Goal: Complete application form

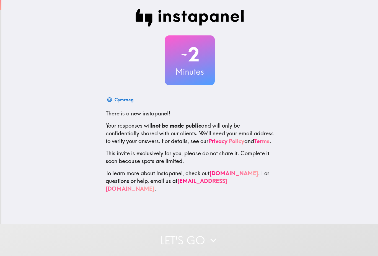
click at [182, 233] on button "Let's go" at bounding box center [189, 240] width 378 height 32
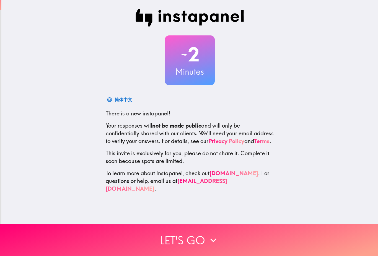
click at [174, 234] on button "Let's go" at bounding box center [189, 240] width 378 height 32
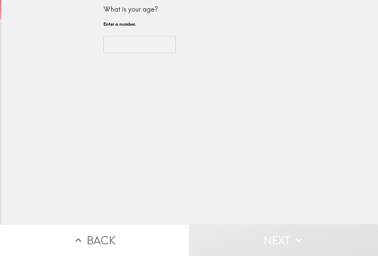
click at [150, 47] on input "number" at bounding box center [140, 44] width 72 height 17
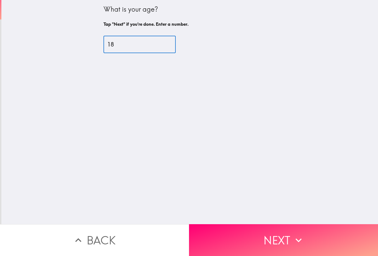
type input "18"
click at [298, 87] on div "What is your age? Tap "Next" if you're done. Enter a number. 18 ​" at bounding box center [189, 112] width 377 height 224
click at [253, 223] on div "What is your age? Tap "Next" if you're done. Enter a number. 18 ​" at bounding box center [189, 112] width 377 height 224
click at [250, 239] on button "Next" at bounding box center [283, 240] width 189 height 32
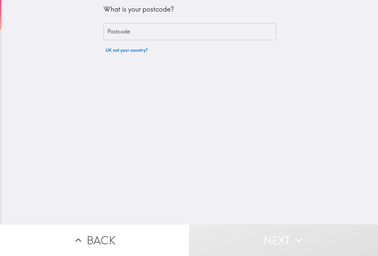
click at [174, 29] on input "Postcode" at bounding box center [190, 31] width 173 height 17
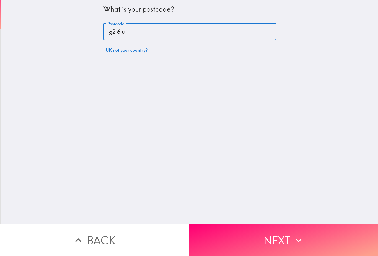
type input "Ig2 6lu"
click at [291, 77] on div "What is your postcode? Postcode Ig2 6lu Postcode UK not your country?" at bounding box center [189, 112] width 377 height 224
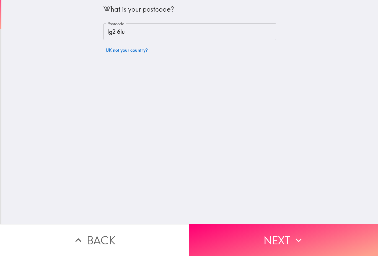
click at [267, 237] on button "Next" at bounding box center [283, 240] width 189 height 32
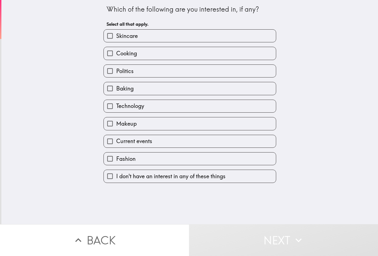
click at [180, 33] on label "Skincare" at bounding box center [190, 36] width 172 height 12
click at [116, 33] on input "Skincare" at bounding box center [110, 36] width 12 height 12
checkbox input "true"
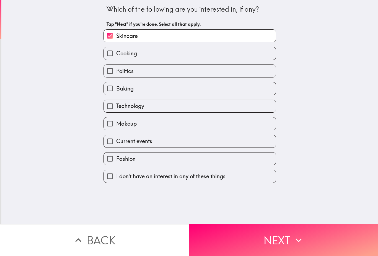
click at [176, 77] on label "Politics" at bounding box center [190, 71] width 172 height 12
click at [116, 77] on input "Politics" at bounding box center [110, 71] width 12 height 12
checkbox input "true"
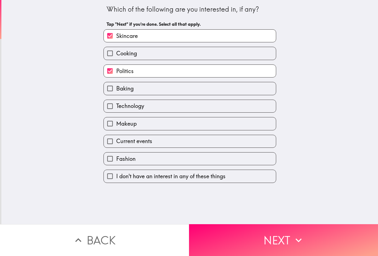
click at [177, 112] on label "Technology" at bounding box center [190, 106] width 172 height 12
click at [116, 112] on input "Technology" at bounding box center [110, 106] width 12 height 12
checkbox input "true"
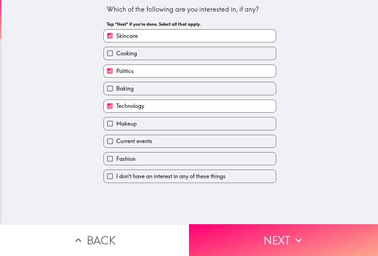
click at [183, 136] on label "Current events" at bounding box center [190, 141] width 172 height 12
click at [116, 136] on input "Current events" at bounding box center [110, 141] width 12 height 12
checkbox input "true"
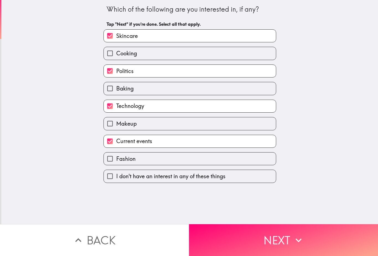
click at [207, 127] on label "Makeup" at bounding box center [190, 123] width 172 height 12
click at [116, 127] on input "Makeup" at bounding box center [110, 123] width 12 height 12
checkbox input "true"
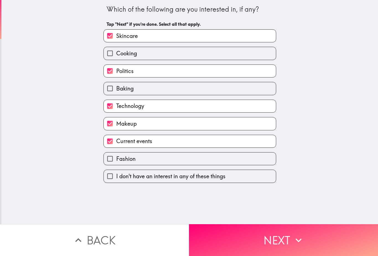
click at [259, 239] on button "Next" at bounding box center [283, 240] width 189 height 32
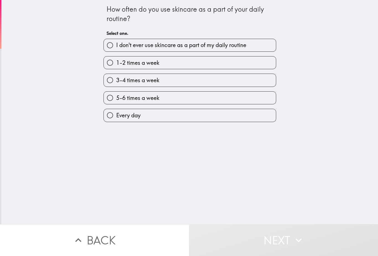
click at [181, 85] on label "3-4 times a week" at bounding box center [190, 80] width 172 height 12
click at [116, 85] on input "3-4 times a week" at bounding box center [110, 80] width 12 height 12
radio input "true"
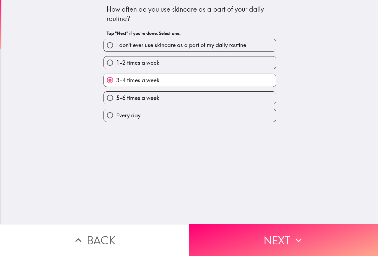
click at [238, 251] on button "Next" at bounding box center [283, 240] width 189 height 32
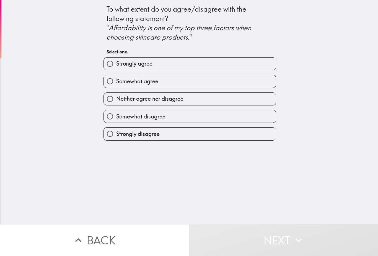
click at [232, 79] on label "Somewhat agree" at bounding box center [190, 81] width 172 height 12
click at [116, 79] on input "Somewhat agree" at bounding box center [110, 81] width 12 height 12
radio input "true"
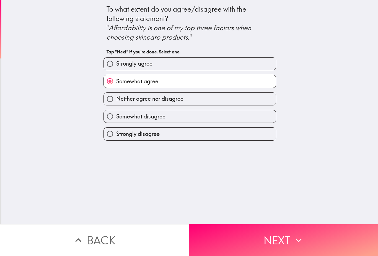
click at [233, 229] on button "Next" at bounding box center [283, 240] width 189 height 32
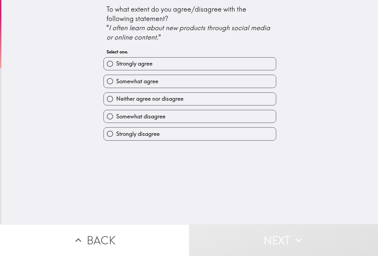
click at [247, 80] on label "Somewhat agree" at bounding box center [190, 81] width 172 height 12
click at [116, 80] on input "Somewhat agree" at bounding box center [110, 81] width 12 height 12
radio input "true"
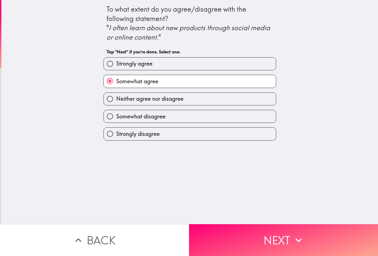
click at [216, 248] on button "Next" at bounding box center [283, 240] width 189 height 32
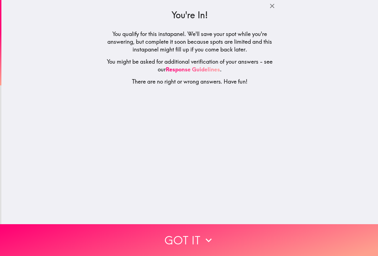
click at [208, 242] on icon "button" at bounding box center [209, 240] width 6 height 4
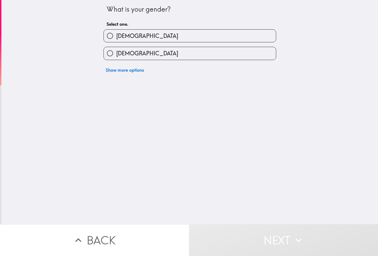
click at [153, 60] on label "[DEMOGRAPHIC_DATA]" at bounding box center [190, 53] width 172 height 12
click at [116, 60] on input "[DEMOGRAPHIC_DATA]" at bounding box center [110, 53] width 12 height 12
radio input "true"
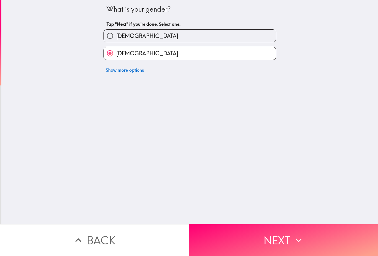
click at [243, 244] on button "Next" at bounding box center [283, 240] width 189 height 32
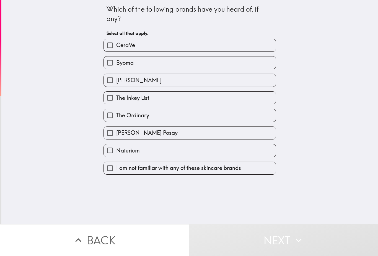
click at [181, 113] on label "The Ordinary" at bounding box center [190, 115] width 172 height 12
click at [116, 113] on input "The Ordinary" at bounding box center [110, 115] width 12 height 12
checkbox input "true"
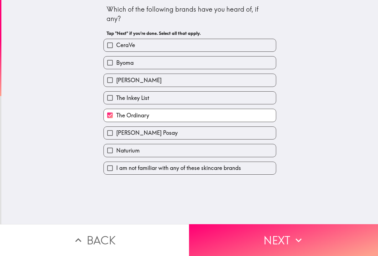
click at [175, 136] on label "[PERSON_NAME] Posay" at bounding box center [190, 133] width 172 height 12
click at [116, 136] on input "[PERSON_NAME] Posay" at bounding box center [110, 133] width 12 height 12
checkbox input "true"
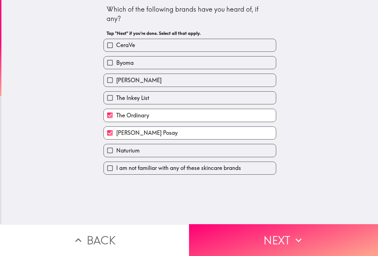
click at [193, 46] on label "CeraVe" at bounding box center [190, 45] width 172 height 12
click at [116, 46] on input "CeraVe" at bounding box center [110, 45] width 12 height 12
checkbox input "true"
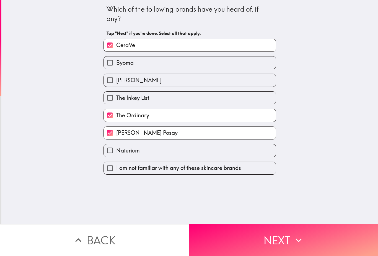
click at [212, 237] on button "Next" at bounding box center [283, 240] width 189 height 32
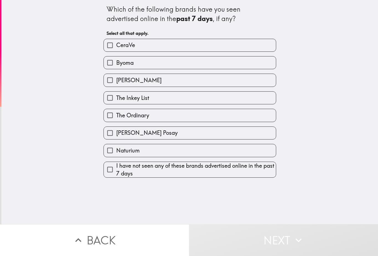
click at [231, 41] on label "CeraVe" at bounding box center [190, 45] width 172 height 12
click at [116, 41] on input "CeraVe" at bounding box center [110, 45] width 12 height 12
checkbox input "true"
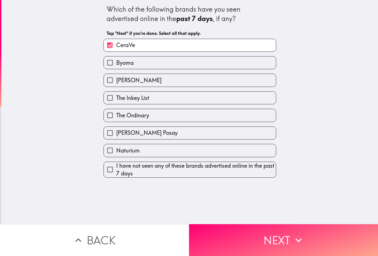
click at [192, 115] on label "The Ordinary" at bounding box center [190, 115] width 172 height 12
click at [116, 115] on input "The Ordinary" at bounding box center [110, 115] width 12 height 12
checkbox input "true"
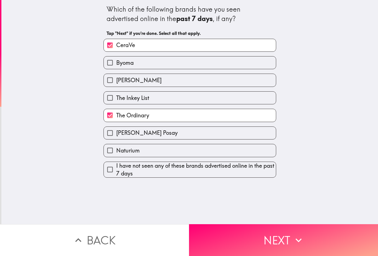
click at [184, 139] on label "[PERSON_NAME] Posay" at bounding box center [190, 133] width 172 height 12
click at [116, 139] on input "[PERSON_NAME] Posay" at bounding box center [110, 133] width 12 height 12
checkbox input "true"
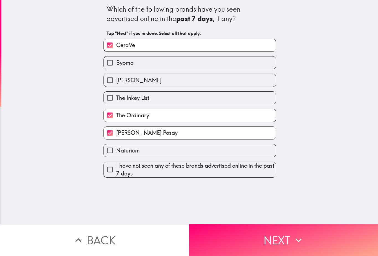
click at [234, 238] on button "Next" at bounding box center [283, 240] width 189 height 32
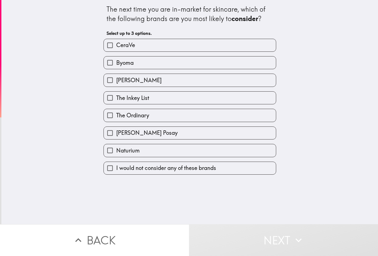
click at [203, 45] on label "CeraVe" at bounding box center [190, 45] width 172 height 12
click at [116, 45] on input "CeraVe" at bounding box center [110, 45] width 12 height 12
checkbox input "true"
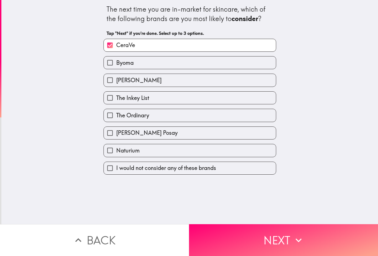
click at [212, 60] on label "Byoma" at bounding box center [190, 62] width 172 height 12
click at [116, 60] on input "Byoma" at bounding box center [110, 62] width 12 height 12
checkbox input "true"
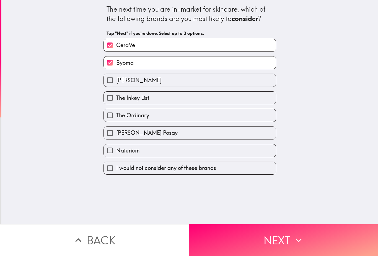
click at [224, 237] on button "Next" at bounding box center [283, 240] width 189 height 32
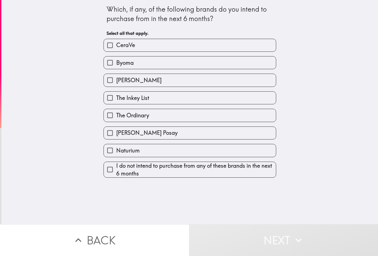
click at [181, 135] on label "[PERSON_NAME] Posay" at bounding box center [190, 133] width 172 height 12
click at [116, 135] on input "[PERSON_NAME] Posay" at bounding box center [110, 133] width 12 height 12
checkbox input "true"
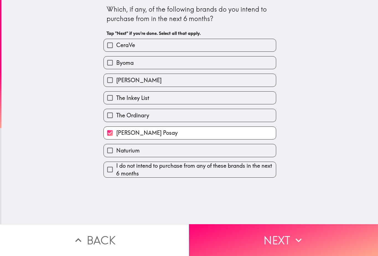
click at [186, 119] on label "The Ordinary" at bounding box center [190, 115] width 172 height 12
click at [116, 119] on input "The Ordinary" at bounding box center [110, 115] width 12 height 12
checkbox input "true"
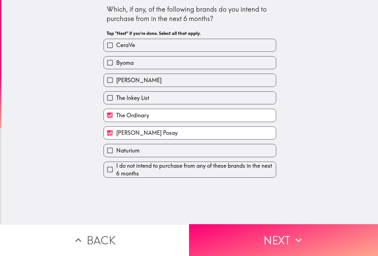
click at [182, 99] on label "The Inkey List" at bounding box center [190, 98] width 172 height 12
click at [116, 99] on input "The Inkey List" at bounding box center [110, 98] width 12 height 12
checkbox input "true"
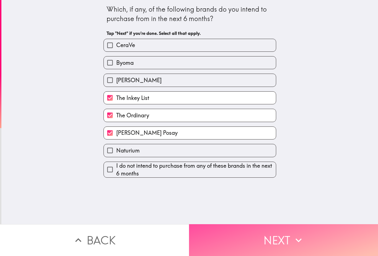
click at [222, 235] on button "Next" at bounding box center [283, 240] width 189 height 32
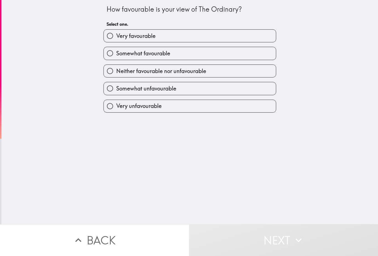
click at [220, 47] on label "Somewhat favourable" at bounding box center [190, 53] width 172 height 12
click at [116, 47] on input "Somewhat favourable" at bounding box center [110, 53] width 12 height 12
radio input "true"
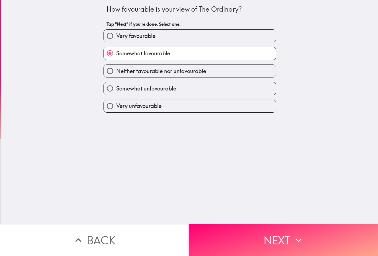
click at [226, 245] on button "Next" at bounding box center [283, 240] width 189 height 32
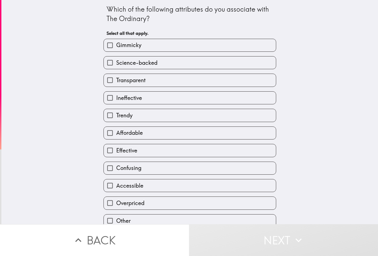
click at [179, 120] on label "Trendy" at bounding box center [190, 115] width 172 height 12
click at [116, 120] on input "Trendy" at bounding box center [110, 115] width 12 height 12
checkbox input "true"
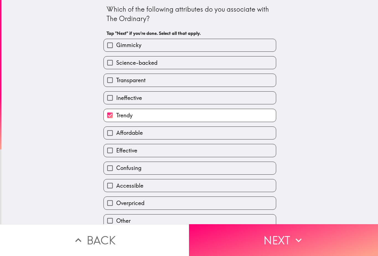
click at [174, 139] on label "Affordable" at bounding box center [190, 133] width 172 height 12
click at [116, 139] on input "Affordable" at bounding box center [110, 133] width 12 height 12
checkbox input "true"
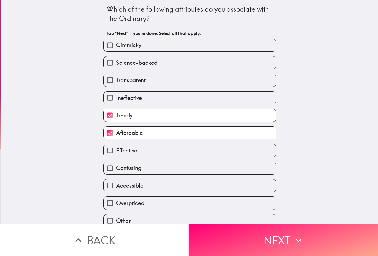
click at [226, 245] on button "Next" at bounding box center [283, 240] width 189 height 32
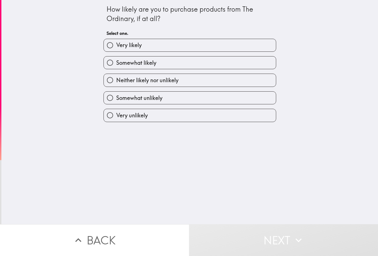
click at [205, 61] on label "Somewhat likely" at bounding box center [190, 62] width 172 height 12
click at [116, 61] on input "Somewhat likely" at bounding box center [110, 62] width 12 height 12
radio input "true"
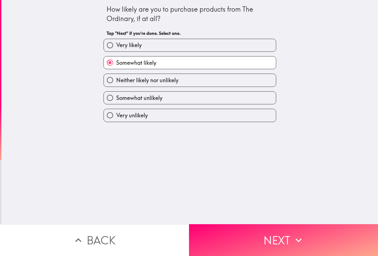
click at [228, 241] on button "Next" at bounding box center [283, 240] width 189 height 32
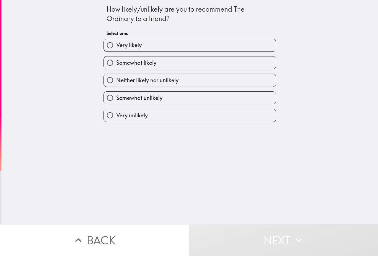
click at [241, 45] on label "Very likely" at bounding box center [190, 45] width 172 height 12
click at [116, 45] on input "Very likely" at bounding box center [110, 45] width 12 height 12
radio input "true"
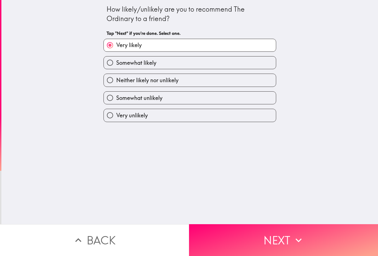
click at [220, 244] on button "Next" at bounding box center [283, 240] width 189 height 32
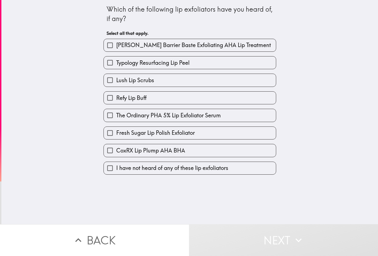
click at [264, 47] on label "[PERSON_NAME] Barrier Baste Exfoliating AHA Lip Treatment" at bounding box center [190, 45] width 172 height 12
click at [116, 47] on input "[PERSON_NAME] Barrier Baste Exfoliating AHA Lip Treatment" at bounding box center [110, 45] width 12 height 12
checkbox input "true"
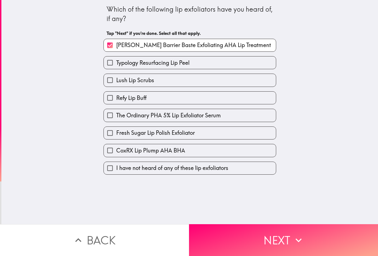
click at [215, 134] on label "Fresh Sugar Lip Polish Exfoliator" at bounding box center [190, 133] width 172 height 12
click at [116, 134] on input "Fresh Sugar Lip Polish Exfoliator" at bounding box center [110, 133] width 12 height 12
checkbox input "true"
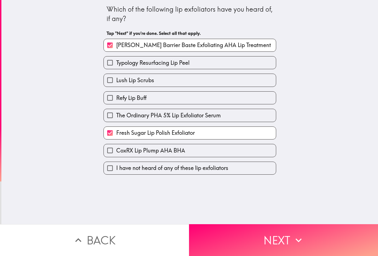
click at [228, 83] on label "Lush Lip Scrubs" at bounding box center [190, 80] width 172 height 12
click at [116, 83] on input "Lush Lip Scrubs" at bounding box center [110, 80] width 12 height 12
checkbox input "true"
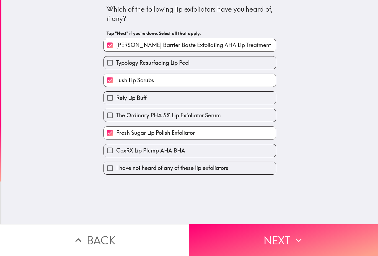
click at [224, 241] on button "Next" at bounding box center [283, 240] width 189 height 32
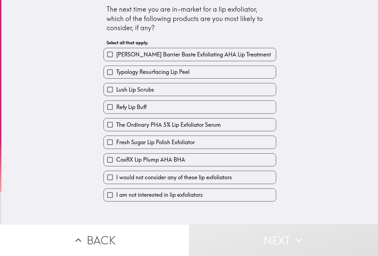
click at [219, 108] on label "Refy Lip Buff" at bounding box center [190, 107] width 172 height 12
click at [116, 108] on input "Refy Lip Buff" at bounding box center [110, 107] width 12 height 12
checkbox input "true"
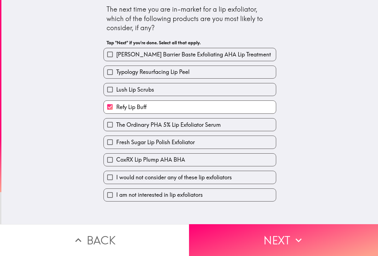
click at [200, 148] on label "Fresh Sugar Lip Polish Exfoliator" at bounding box center [190, 142] width 172 height 12
click at [116, 148] on input "Fresh Sugar Lip Polish Exfoliator" at bounding box center [110, 142] width 12 height 12
checkbox input "true"
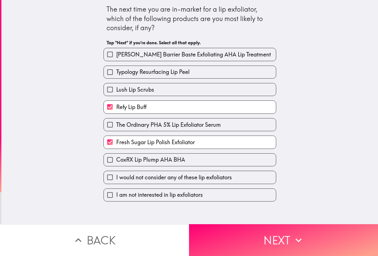
click at [219, 248] on button "Next" at bounding box center [283, 240] width 189 height 32
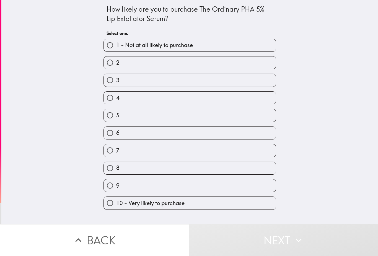
click at [173, 174] on label "8" at bounding box center [190, 168] width 172 height 12
click at [116, 174] on input "8" at bounding box center [110, 168] width 12 height 12
radio input "true"
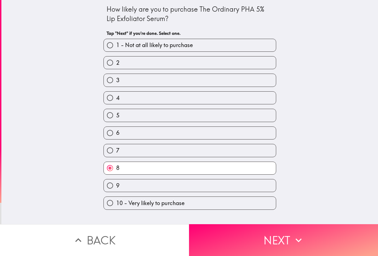
click at [220, 249] on button "Next" at bounding box center [283, 240] width 189 height 32
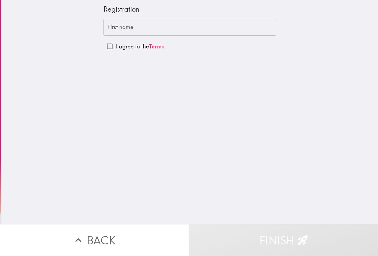
click at [220, 30] on input "First name" at bounding box center [190, 27] width 173 height 17
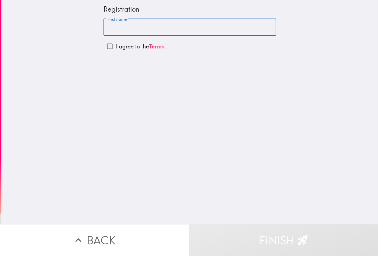
type input "K"
type input "Mada"
click at [113, 48] on input "I agree to the Terms ." at bounding box center [110, 46] width 12 height 12
checkbox input "true"
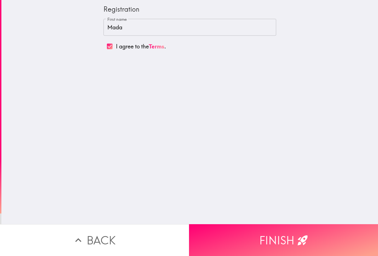
click at [242, 252] on button "Finish" at bounding box center [283, 240] width 189 height 32
